Goal: Task Accomplishment & Management: Use online tool/utility

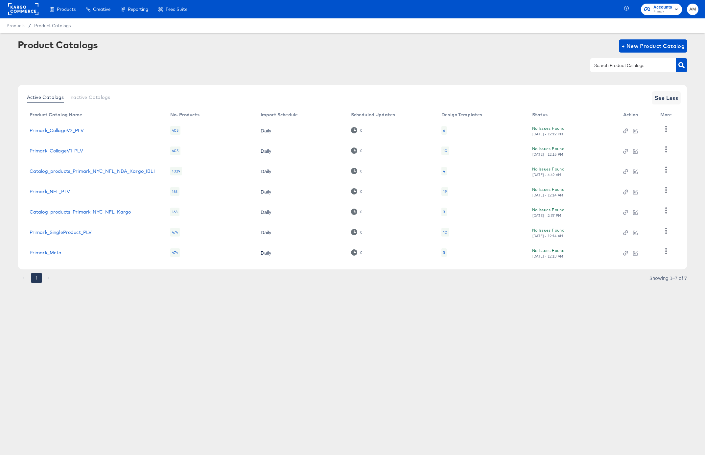
click at [17, 9] on rect at bounding box center [23, 9] width 30 height 12
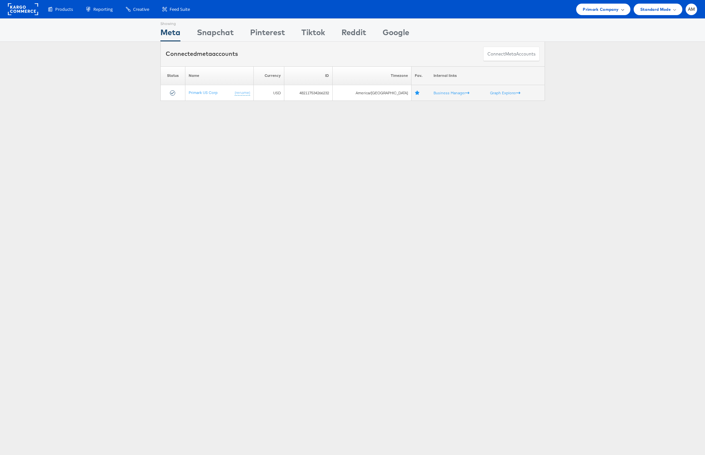
click at [597, 13] on div "Primark Company" at bounding box center [603, 10] width 54 height 12
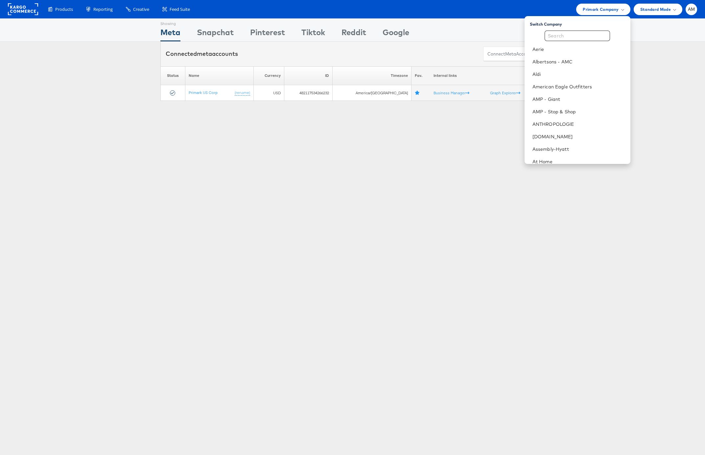
click at [571, 37] on input "text" at bounding box center [577, 36] width 65 height 11
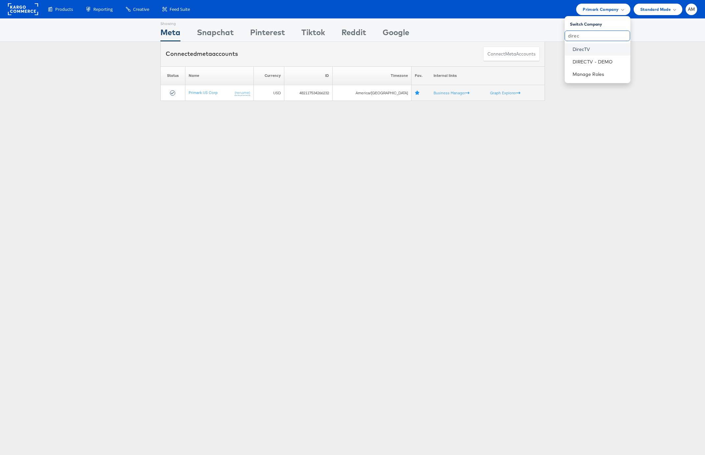
type input "direc"
click at [576, 51] on link "DirecTV" at bounding box center [599, 49] width 53 height 7
click at [576, 50] on link "DirecTV" at bounding box center [599, 49] width 53 height 7
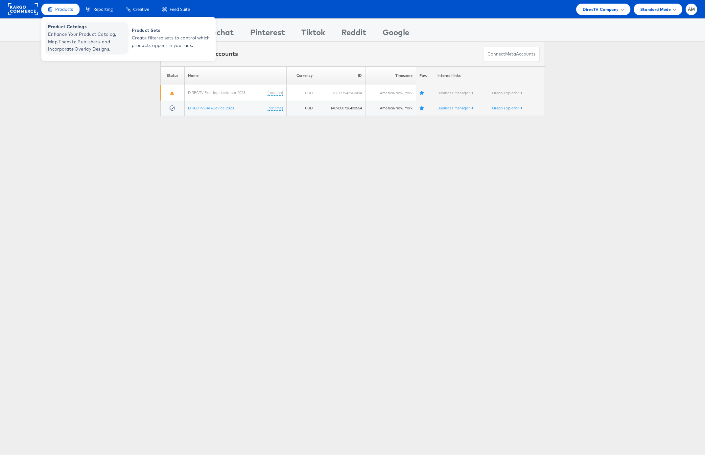
click at [75, 34] on span "Enhance Your Product Catalog, Map Them to Publishers, and Incorporate Overlay D…" at bounding box center [87, 42] width 79 height 22
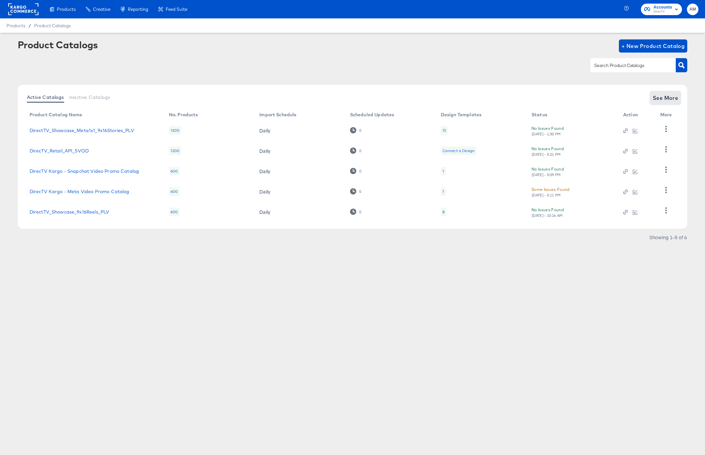
click at [663, 99] on span "See More" at bounding box center [666, 97] width 26 height 9
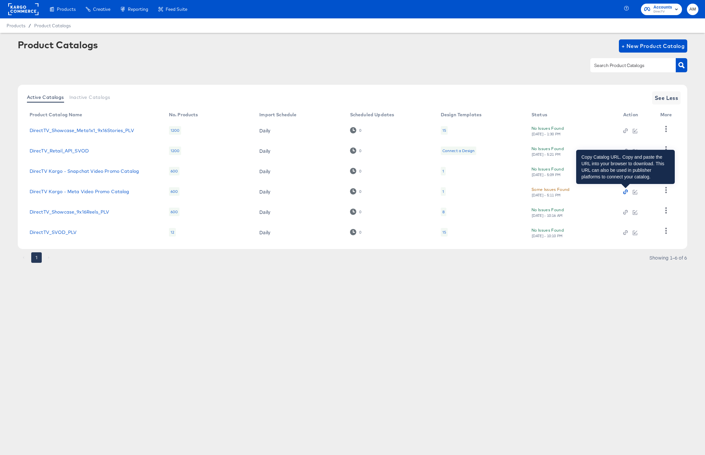
click at [625, 193] on icon "button" at bounding box center [625, 192] width 5 height 5
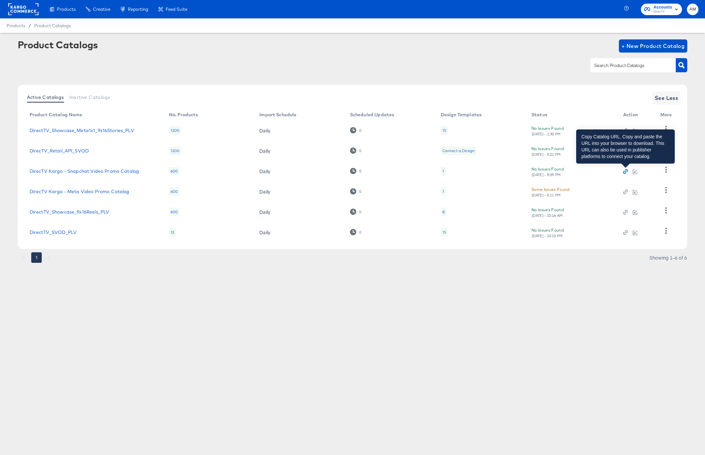
click at [626, 173] on icon "button" at bounding box center [624, 172] width 3 height 3
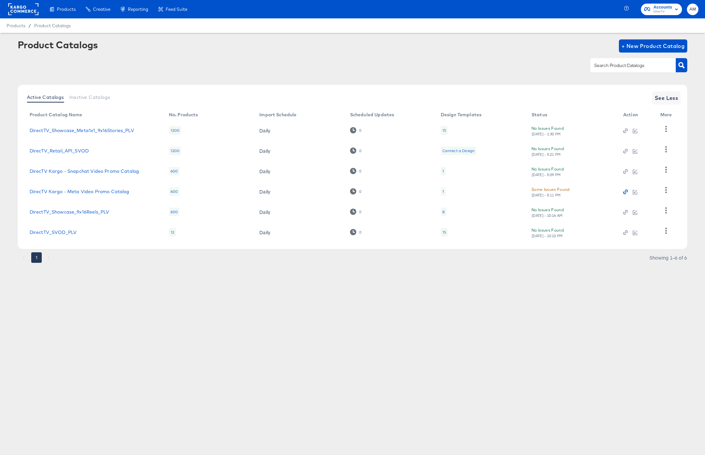
click at [626, 192] on icon "button" at bounding box center [626, 192] width 2 height 2
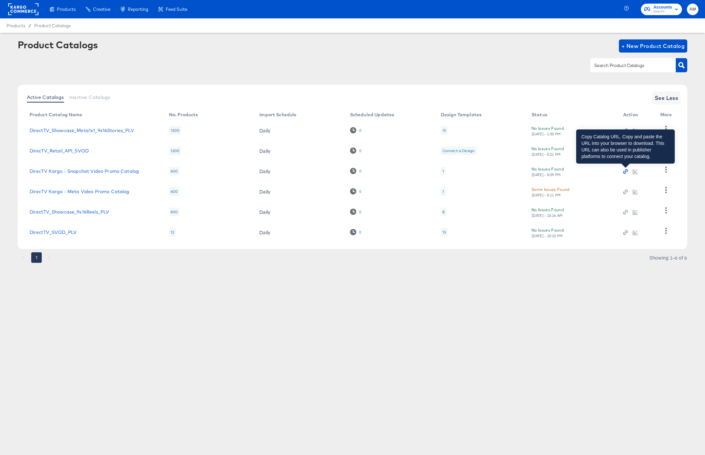
click at [625, 172] on icon "button" at bounding box center [626, 172] width 2 height 2
